Goal: Task Accomplishment & Management: Use online tool/utility

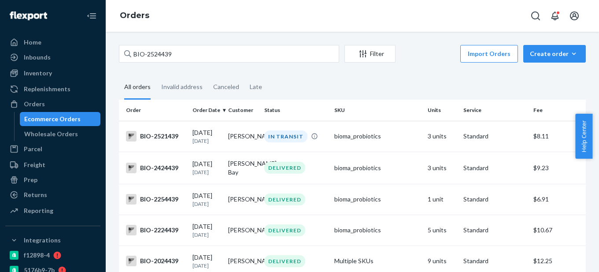
drag, startPoint x: 147, startPoint y: 53, endPoint x: 197, endPoint y: 53, distance: 50.2
click at [197, 53] on input "BIO-2524439" at bounding box center [229, 54] width 220 height 18
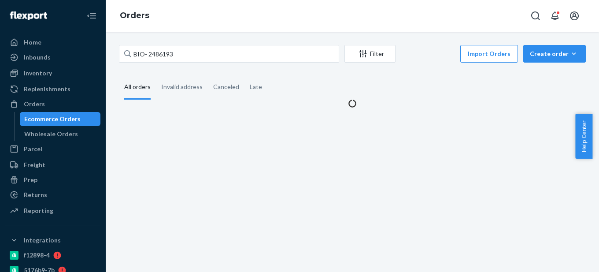
click at [147, 55] on input "BIO- 2486193" at bounding box center [229, 54] width 220 height 18
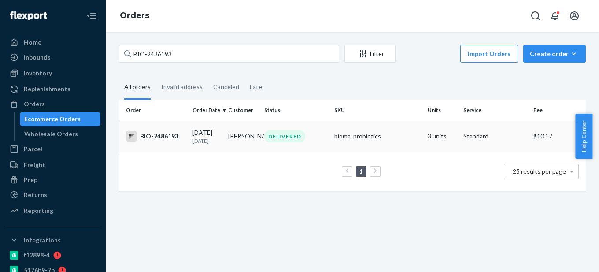
type input "BIO-2486193"
click at [167, 140] on div "BIO-2486193" at bounding box center [155, 136] width 59 height 11
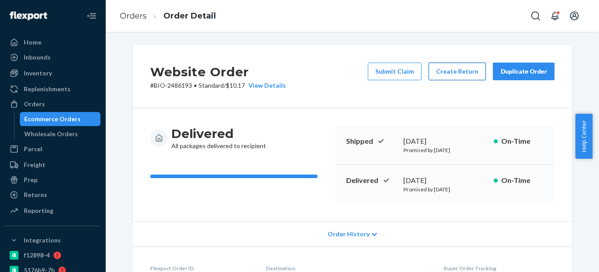
click at [471, 70] on button "Create Return" at bounding box center [456, 72] width 57 height 18
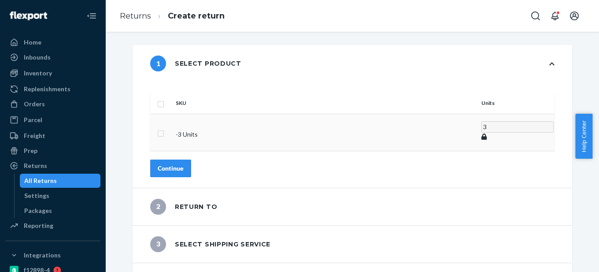
click at [164, 128] on input "checkbox" at bounding box center [160, 132] width 7 height 9
checkbox input "true"
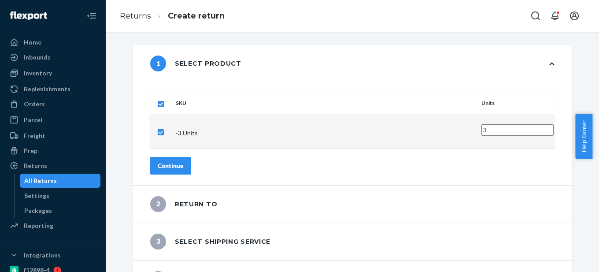
checkbox input "true"
click at [184, 161] on div "Continue" at bounding box center [171, 165] width 26 height 9
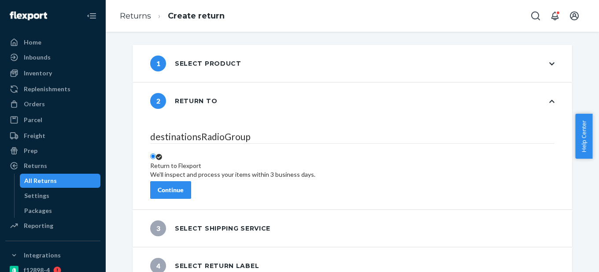
click at [184, 185] on div "Continue" at bounding box center [171, 189] width 26 height 9
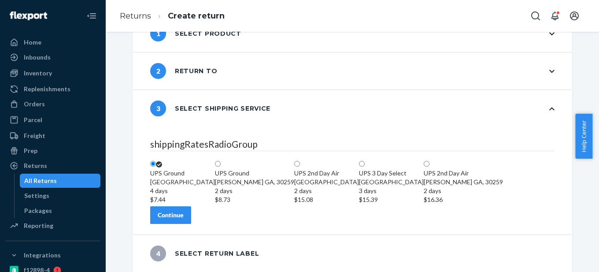
scroll to position [81, 0]
click at [184, 216] on div "Continue" at bounding box center [171, 214] width 26 height 9
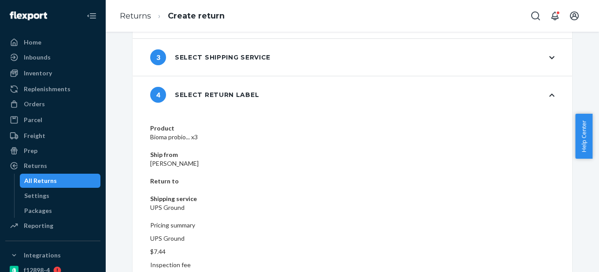
scroll to position [88, 0]
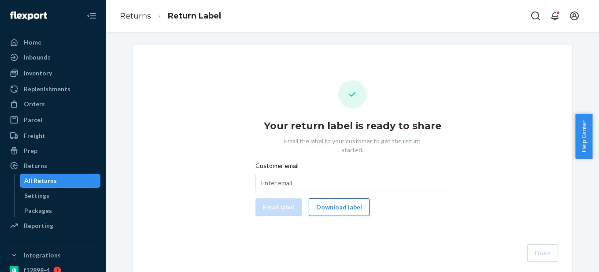
click at [330, 203] on button "Download label" at bounding box center [339, 207] width 61 height 18
click at [191, 116] on div "Your return label is ready to share Email the label to your customer to get the…" at bounding box center [352, 170] width 425 height 181
